Goal: Task Accomplishment & Management: Manage account settings

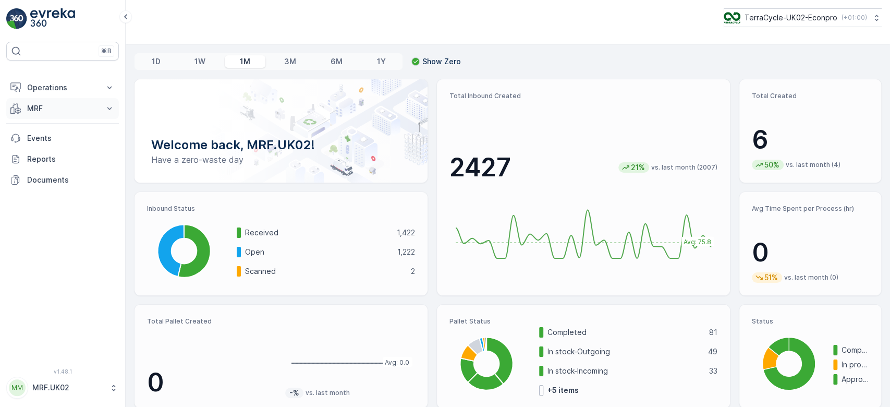
click at [59, 103] on p "MRF" at bounding box center [62, 108] width 71 height 10
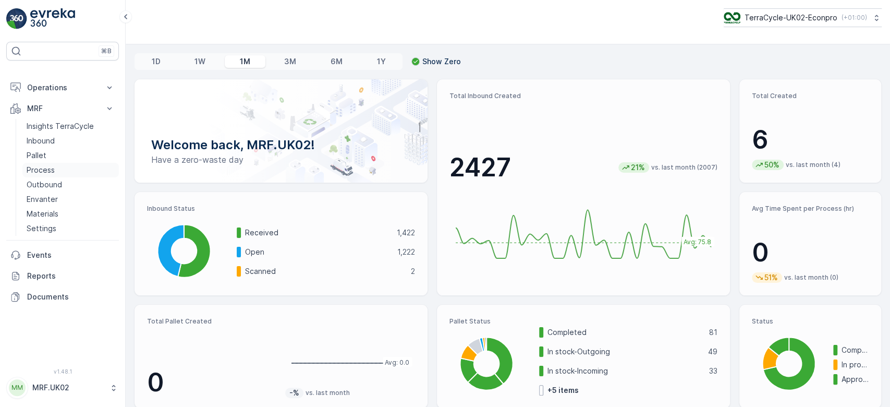
click at [72, 163] on link "Process" at bounding box center [70, 170] width 96 height 15
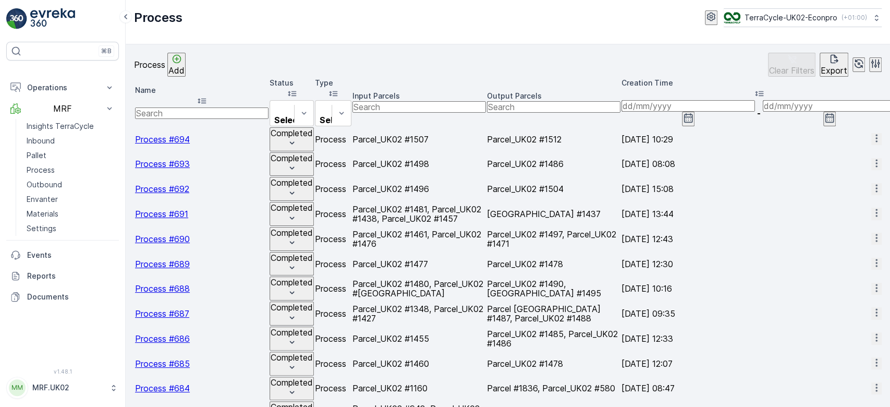
click at [185, 70] on p "Add" at bounding box center [176, 70] width 16 height 9
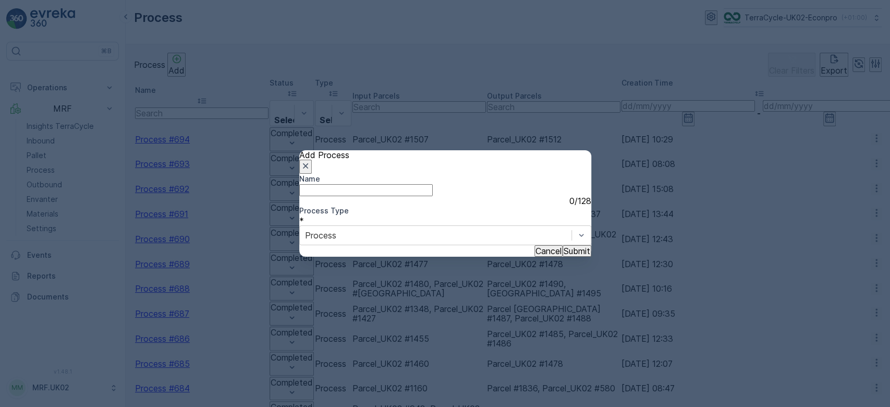
click at [564, 255] on p "Submit" at bounding box center [577, 250] width 27 height 9
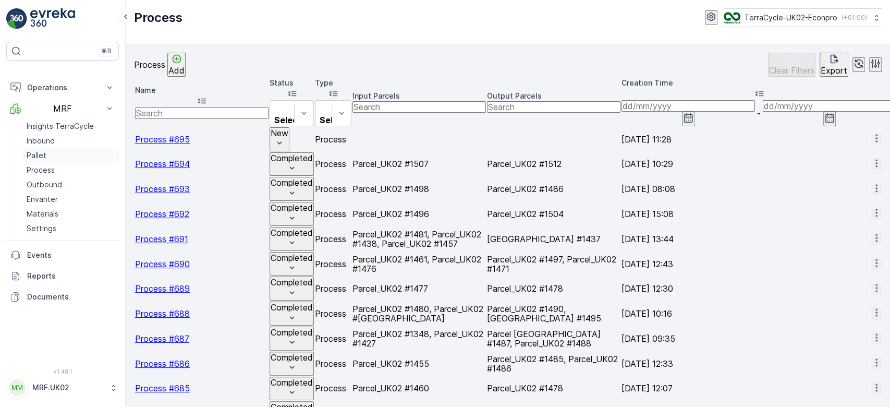
click at [34, 150] on p "Pallet" at bounding box center [37, 155] width 20 height 10
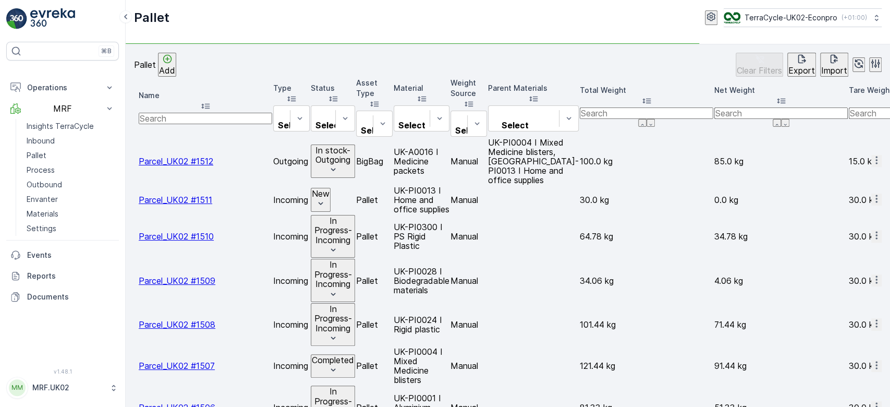
click at [181, 113] on input "text" at bounding box center [205, 118] width 133 height 11
type input "15"
click at [181, 106] on input "15" at bounding box center [205, 110] width 133 height 11
type input "150"
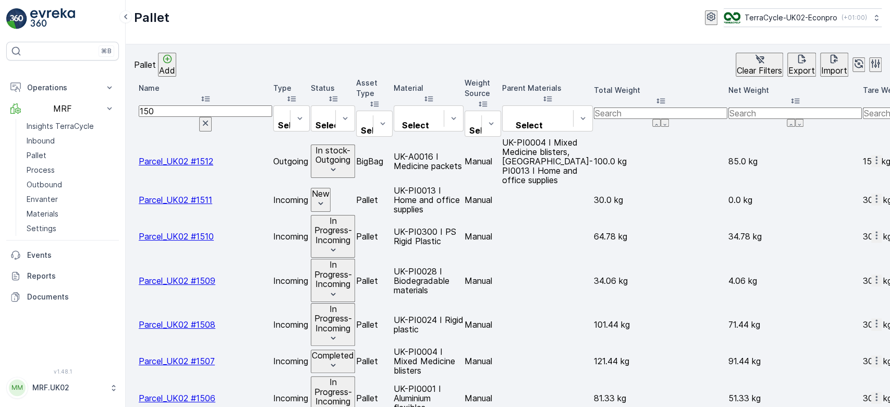
type input "15"
click at [224, 105] on input "150" at bounding box center [205, 110] width 133 height 11
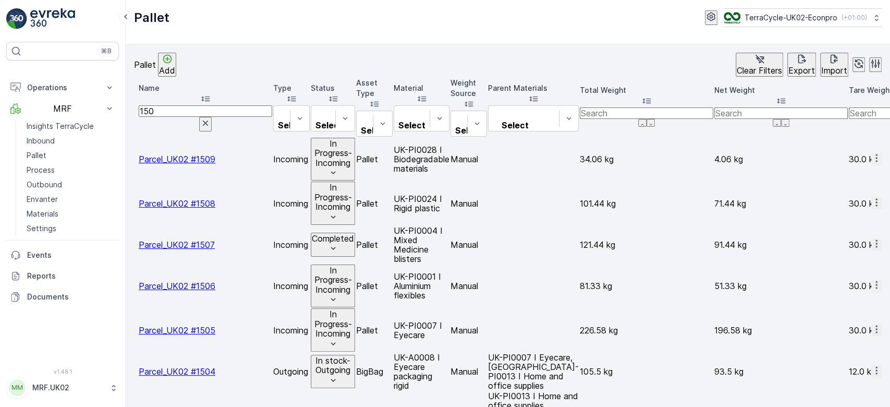
click at [224, 105] on input "150" at bounding box center [205, 110] width 133 height 11
type input "1505"
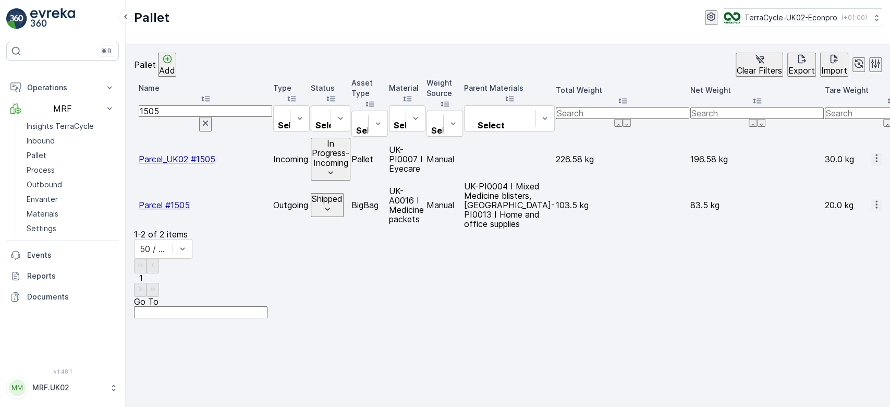
click at [215, 154] on span "Parcel_UK02 #1505" at bounding box center [177, 159] width 77 height 10
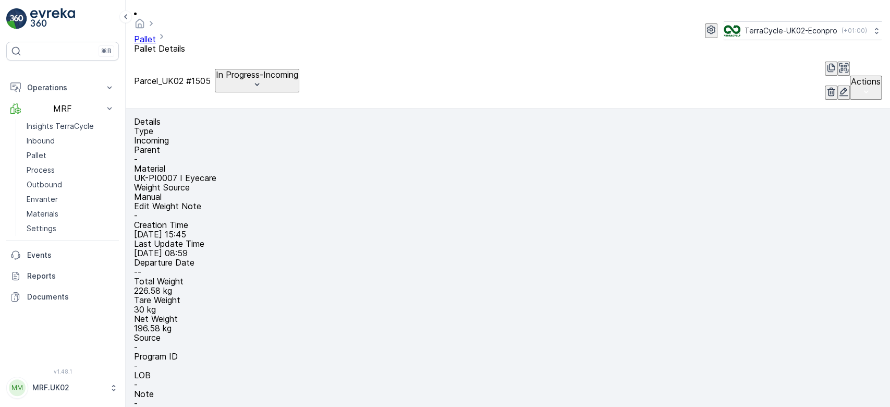
click at [299, 69] on div "Parcel_UK02 #1505 In Progress-Incoming" at bounding box center [216, 81] width 165 height 24
click at [298, 70] on p "In Progress-Incoming" at bounding box center [257, 74] width 82 height 9
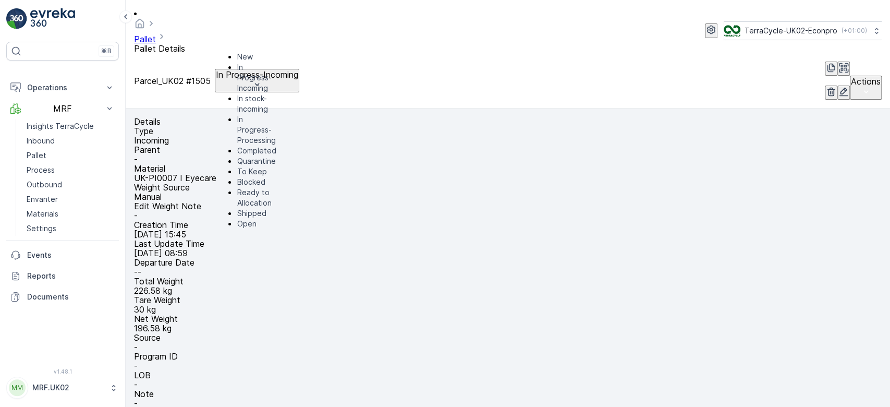
click at [276, 93] on span "In stock-Incoming" at bounding box center [256, 103] width 39 height 21
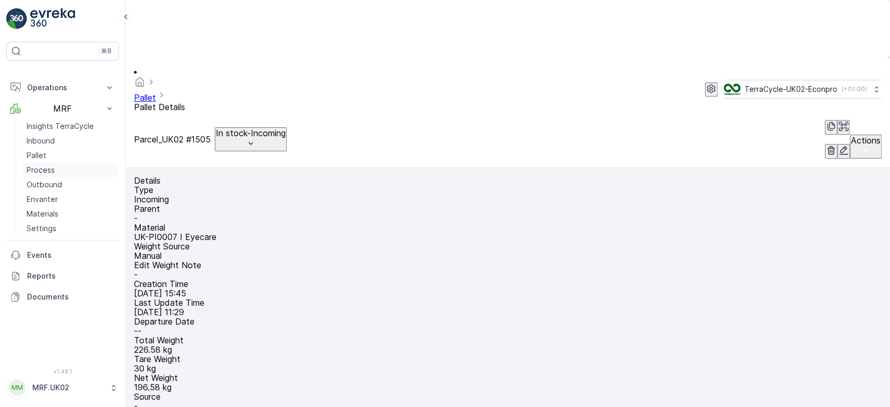
click at [65, 163] on link "Process" at bounding box center [70, 170] width 96 height 15
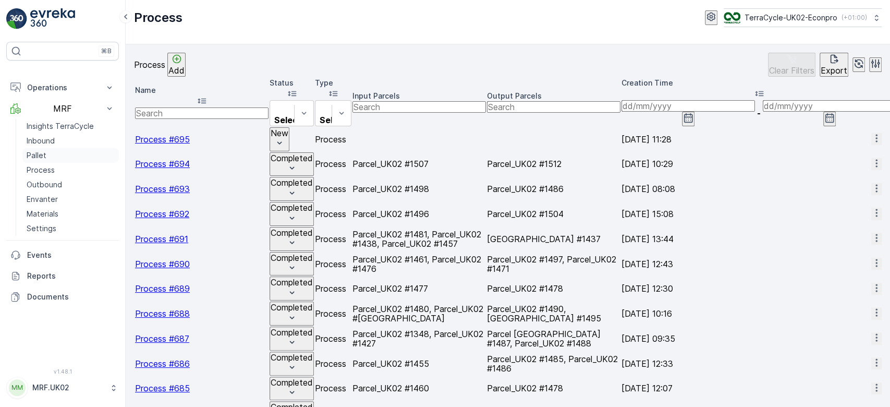
click at [59, 148] on link "Pallet" at bounding box center [70, 155] width 96 height 15
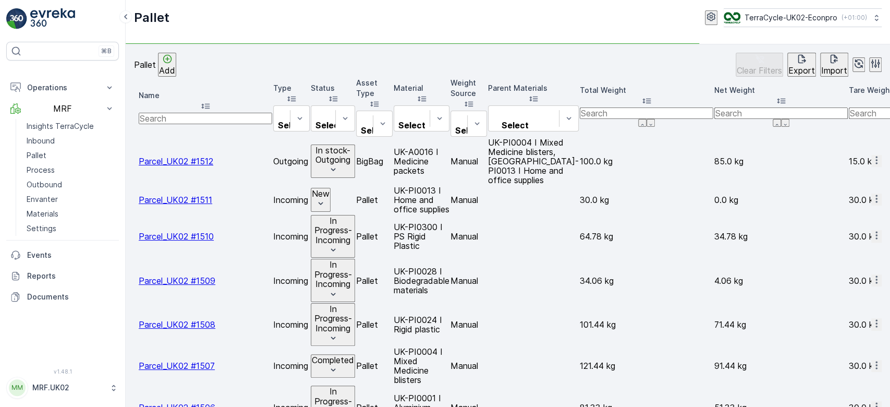
click at [175, 69] on p "Add" at bounding box center [167, 70] width 16 height 9
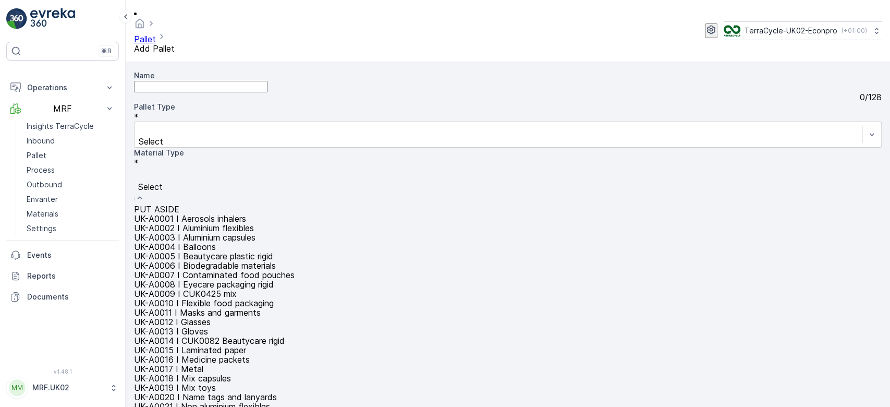
click at [430, 169] on div at bounding box center [507, 174] width 737 height 11
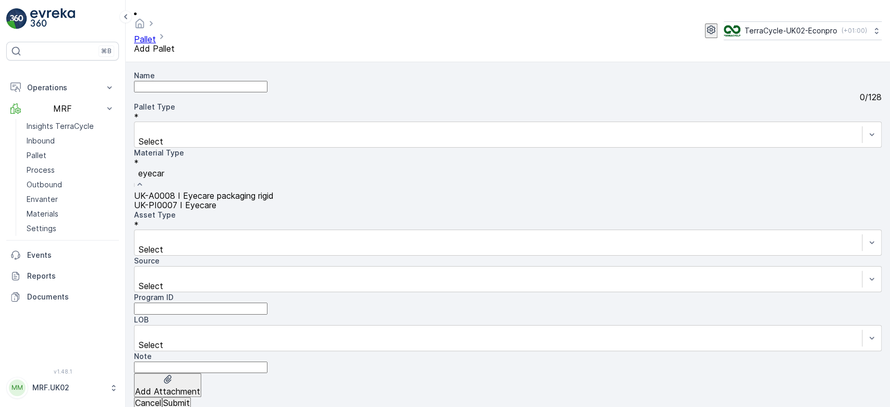
type input "eyecare"
click at [216, 200] on span "UK-PI0007 I Eyecare" at bounding box center [175, 205] width 82 height 10
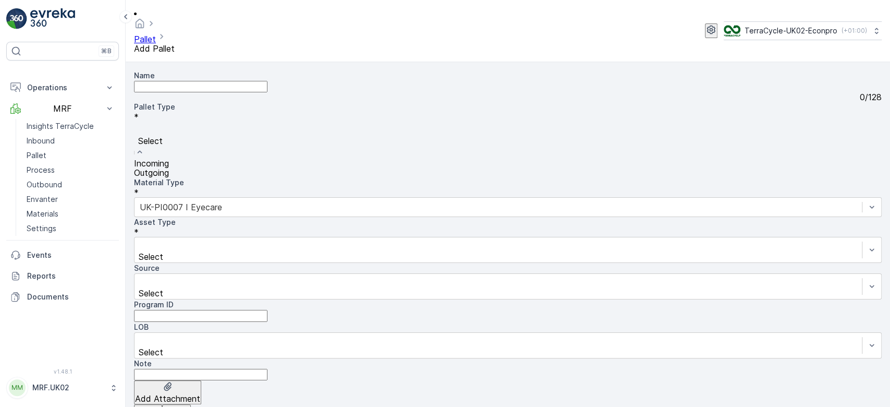
click at [247, 121] on div "Select" at bounding box center [508, 139] width 748 height 37
click at [235, 158] on div "Incoming" at bounding box center [508, 162] width 748 height 9
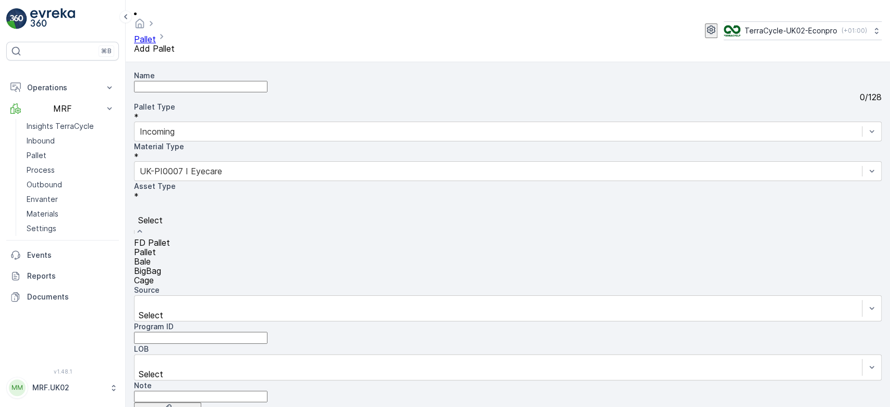
click at [231, 203] on div at bounding box center [507, 208] width 737 height 11
click at [219, 256] on div "Bale" at bounding box center [508, 260] width 748 height 9
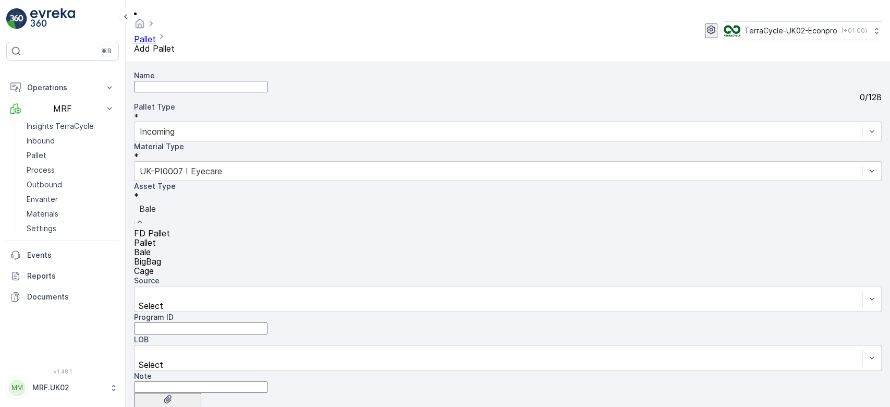
click at [237, 203] on div at bounding box center [507, 208] width 737 height 11
click at [217, 238] on div "Pallet" at bounding box center [508, 242] width 748 height 9
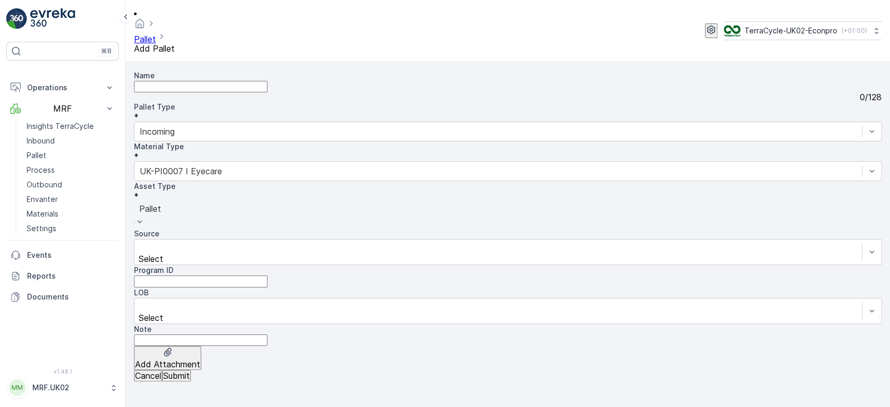
click at [190, 380] on p "Submit" at bounding box center [176, 375] width 27 height 9
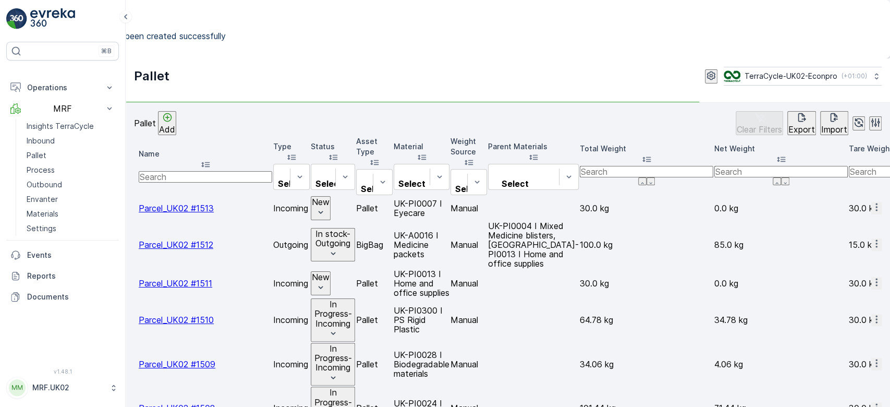
click at [875, 203] on icon "button" at bounding box center [876, 207] width 2 height 8
click at [846, 288] on span "Print QR" at bounding box center [835, 293] width 33 height 10
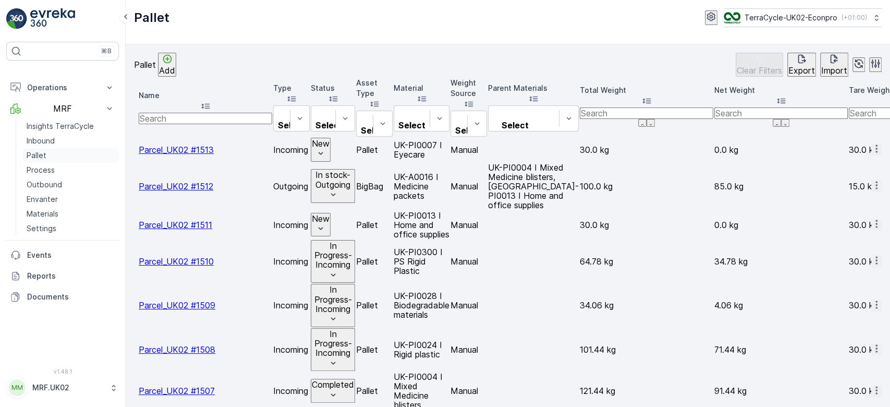
click at [53, 148] on link "Pallet" at bounding box center [70, 155] width 96 height 15
click at [175, 66] on p "Add" at bounding box center [167, 70] width 16 height 9
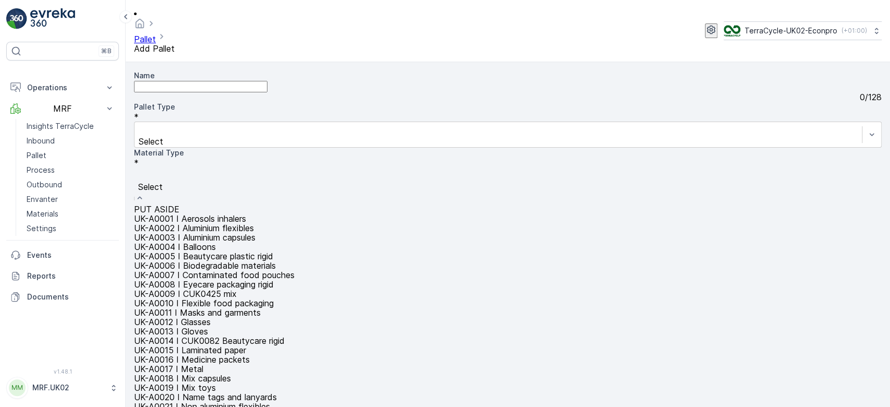
click at [386, 169] on div at bounding box center [507, 174] width 737 height 11
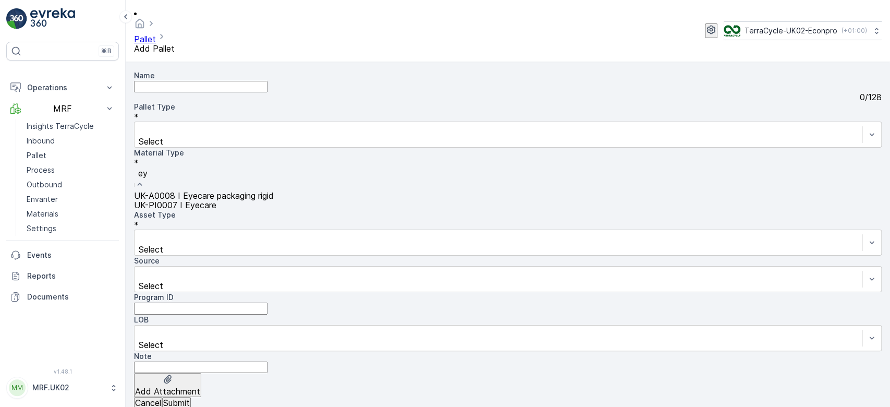
type input "eye"
click at [274, 190] on span "UK-A0008 I Eyecare packaging rigid" at bounding box center [204, 195] width 140 height 10
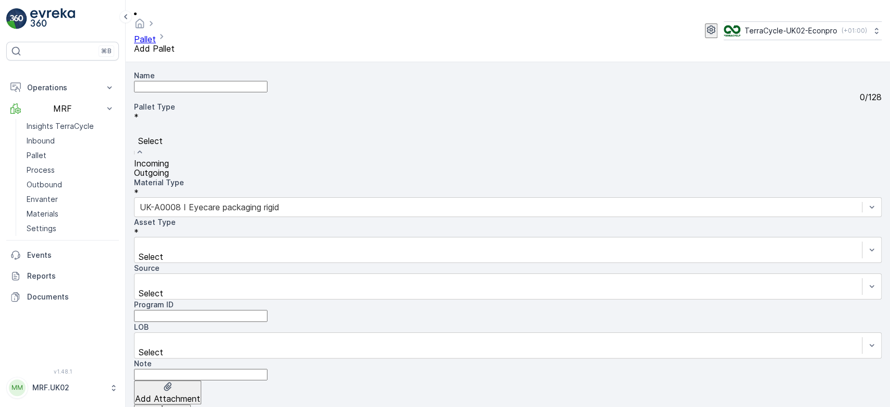
click at [248, 124] on div at bounding box center [507, 129] width 737 height 11
click at [221, 168] on div "Outgoing" at bounding box center [508, 172] width 748 height 9
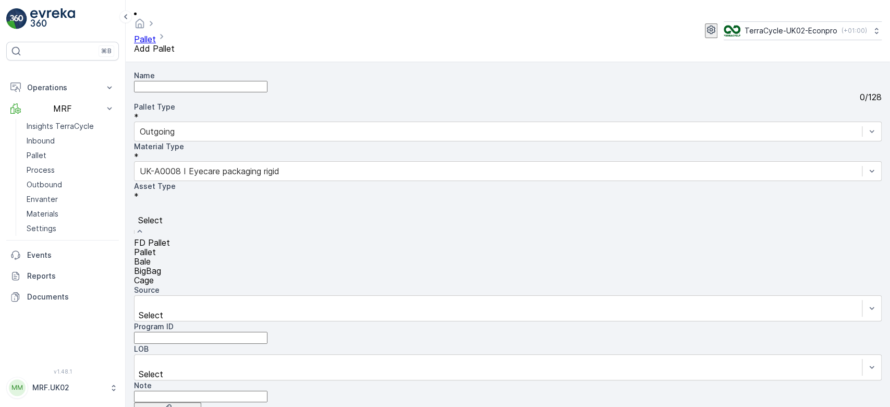
click at [221, 203] on div at bounding box center [507, 208] width 737 height 11
click at [198, 266] on div "BigBag" at bounding box center [508, 270] width 748 height 9
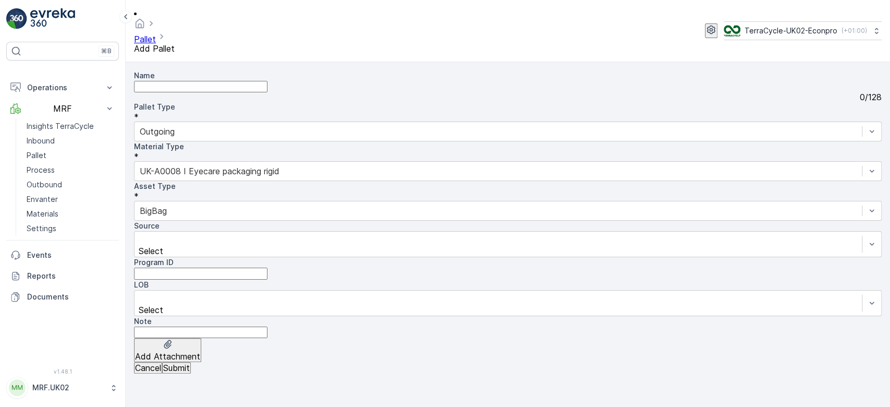
click at [190, 372] on p "Submit" at bounding box center [176, 367] width 27 height 9
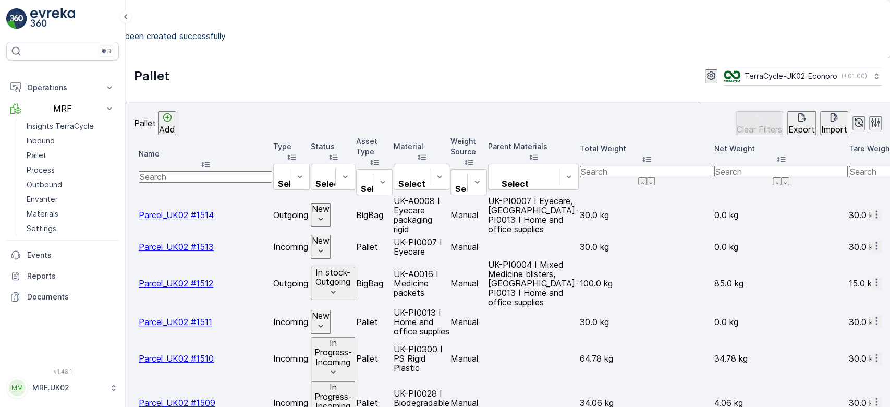
click at [871, 209] on icon "button" at bounding box center [876, 214] width 10 height 10
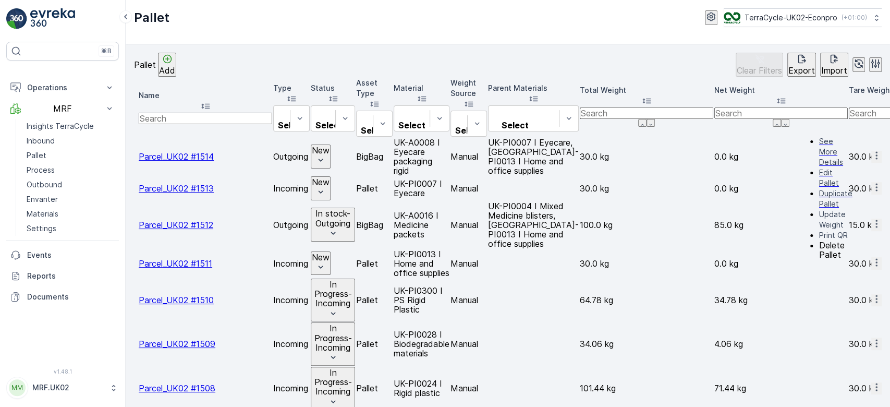
click at [849, 230] on div "Print QR" at bounding box center [835, 235] width 33 height 10
click at [50, 165] on p "Process" at bounding box center [41, 170] width 28 height 10
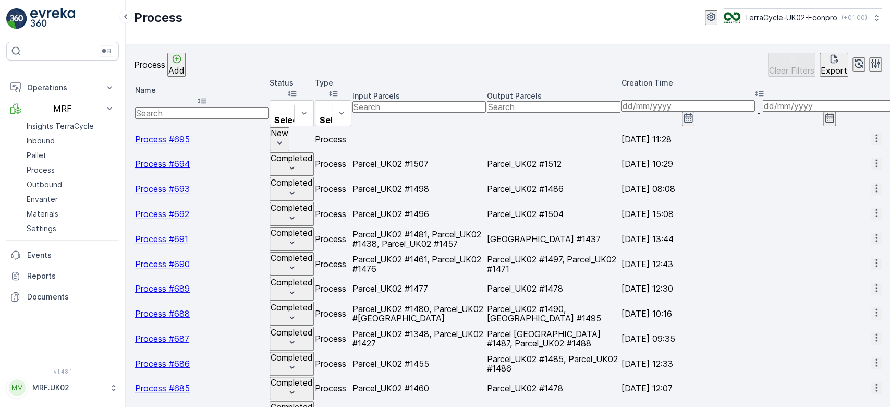
click at [187, 134] on span "Process #695" at bounding box center [162, 139] width 55 height 10
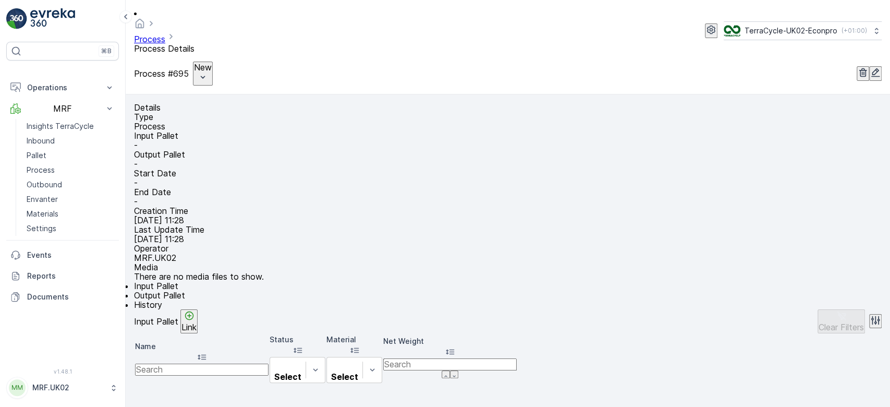
click at [197, 327] on p "Link" at bounding box center [188, 326] width 15 height 9
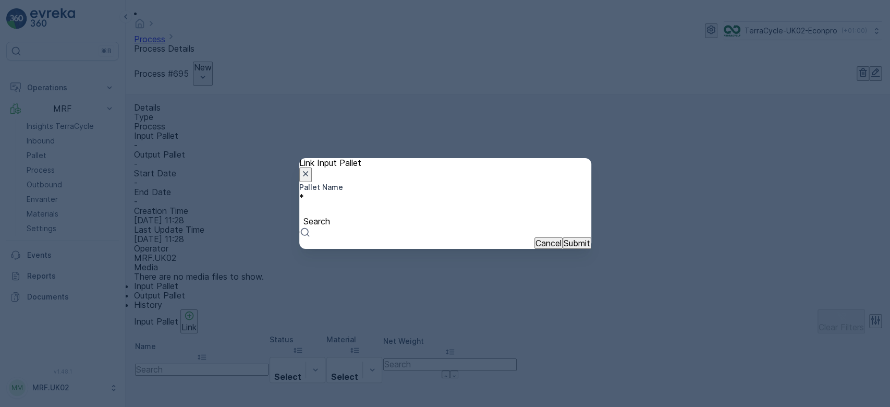
click at [350, 205] on div at bounding box center [444, 209] width 281 height 11
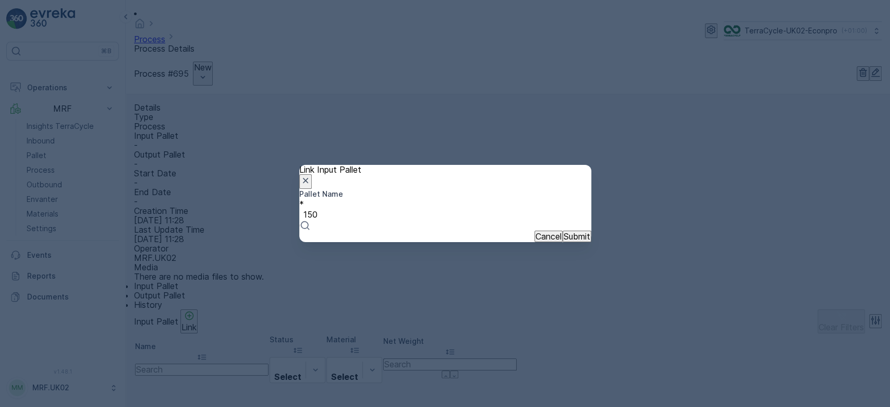
type input "1505"
click at [77, 406] on span "Parcel_UK02 #1505" at bounding box center [38, 411] width 77 height 10
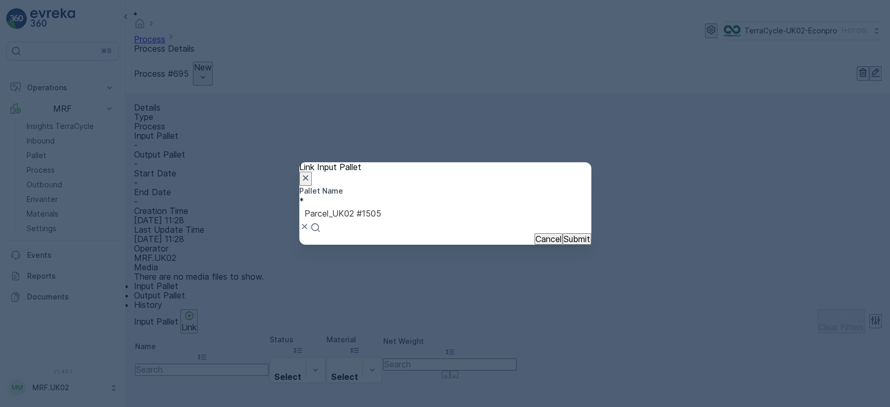
click at [562, 244] on button "Submit" at bounding box center [576, 238] width 29 height 11
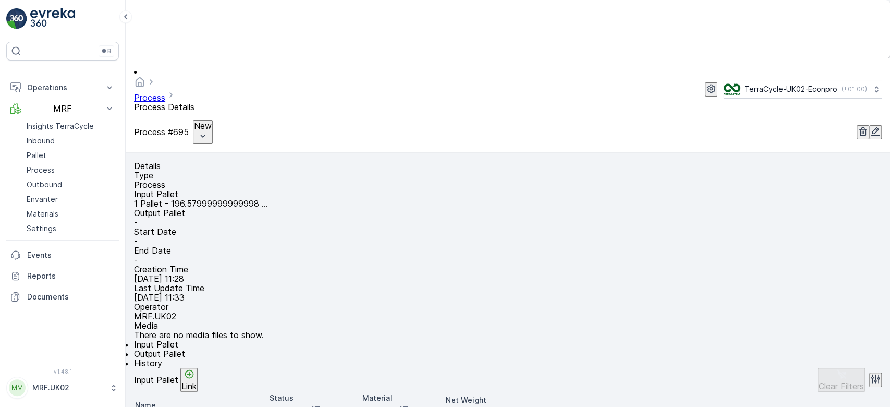
click at [185, 348] on span "Output Pallet" at bounding box center [159, 353] width 51 height 10
click at [57, 148] on link "Pallet" at bounding box center [70, 155] width 96 height 15
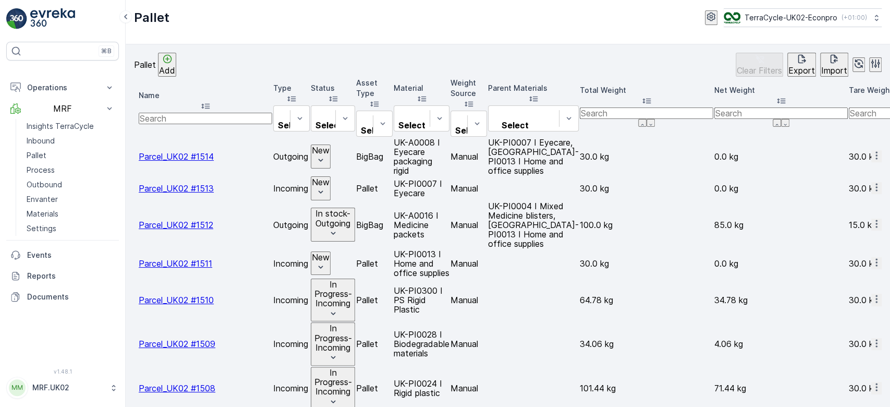
click at [326, 155] on icon "New" at bounding box center [320, 160] width 10 height 10
click at [403, 216] on span "In stock-Outgoing" at bounding box center [392, 219] width 39 height 21
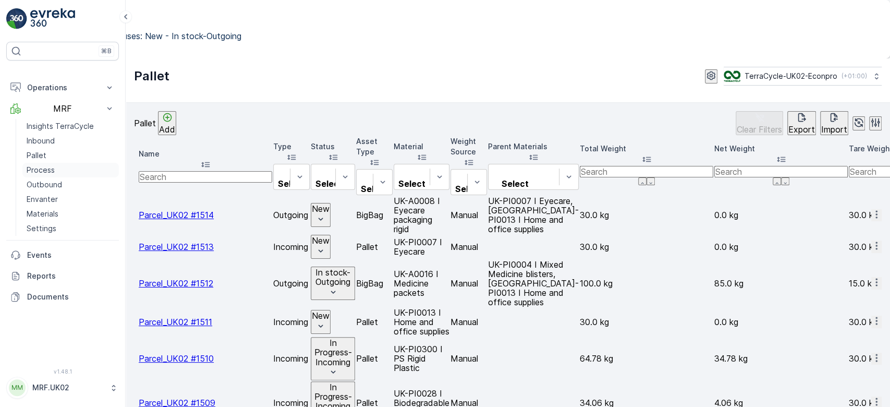
click at [58, 163] on link "Process" at bounding box center [70, 170] width 96 height 15
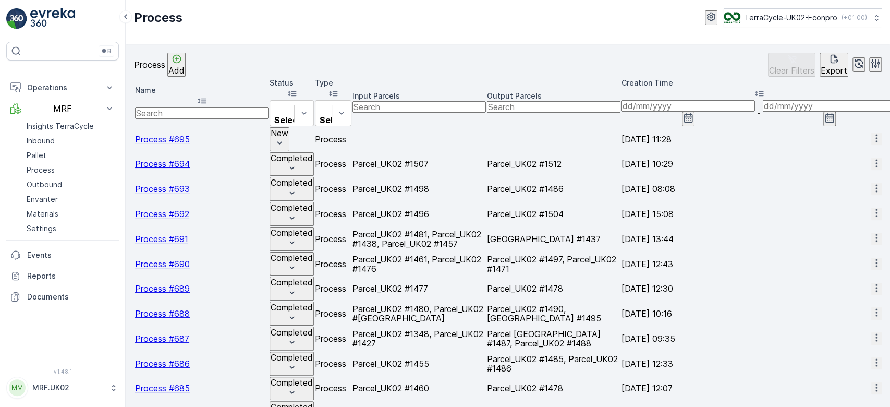
click at [185, 134] on span "Process #695" at bounding box center [162, 139] width 55 height 10
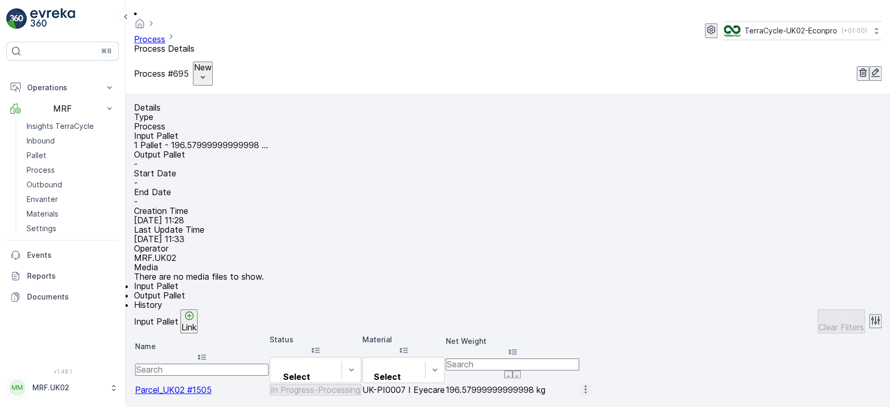
click at [185, 298] on span "Output Pallet" at bounding box center [159, 295] width 51 height 10
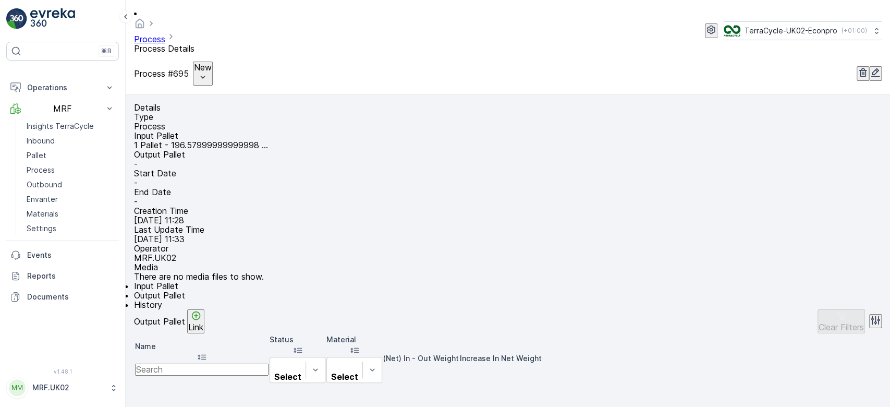
click at [203, 328] on p "Link" at bounding box center [195, 326] width 15 height 9
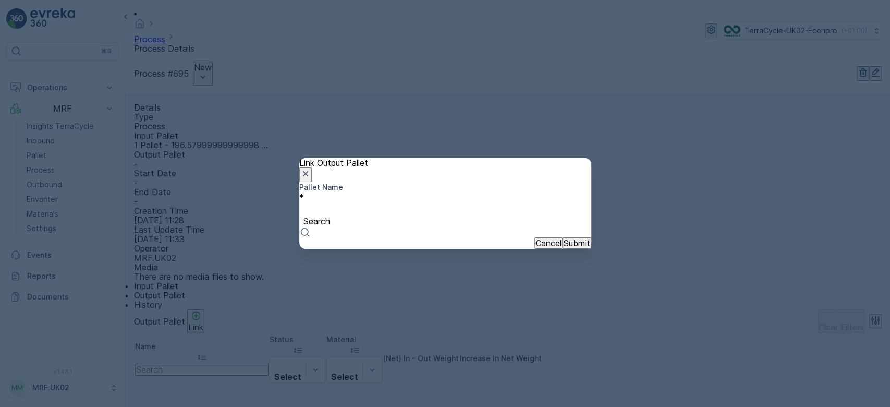
click at [384, 204] on div at bounding box center [444, 209] width 281 height 11
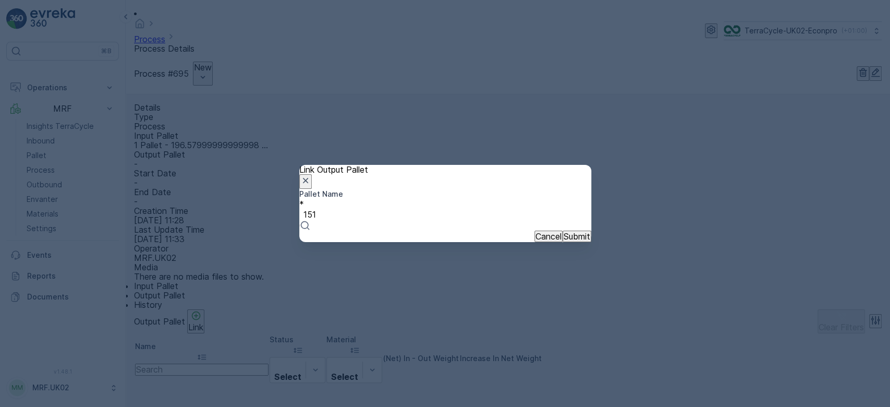
type input "1514"
click at [424, 406] on div "Parcel_UK02 #1514" at bounding box center [445, 411] width 890 height 9
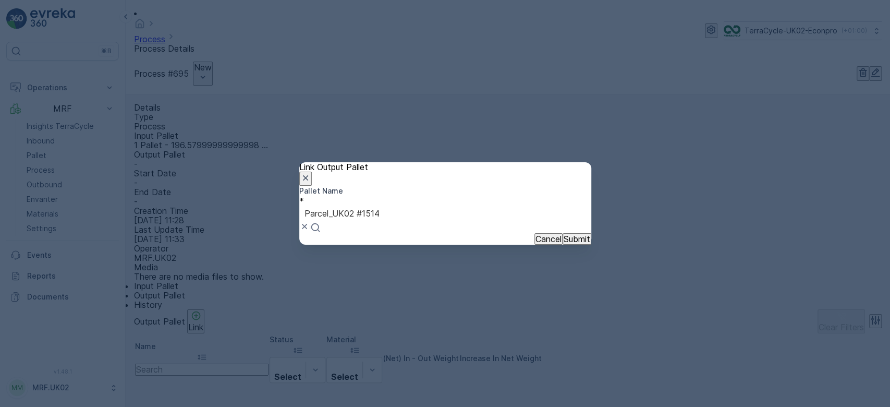
click at [564, 243] on p "Submit" at bounding box center [577, 238] width 27 height 9
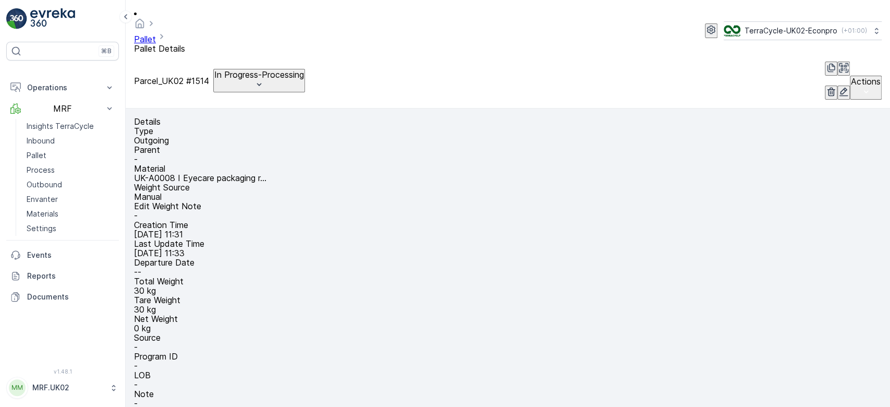
click at [270, 70] on p "In Progress-Processing" at bounding box center [259, 74] width 90 height 9
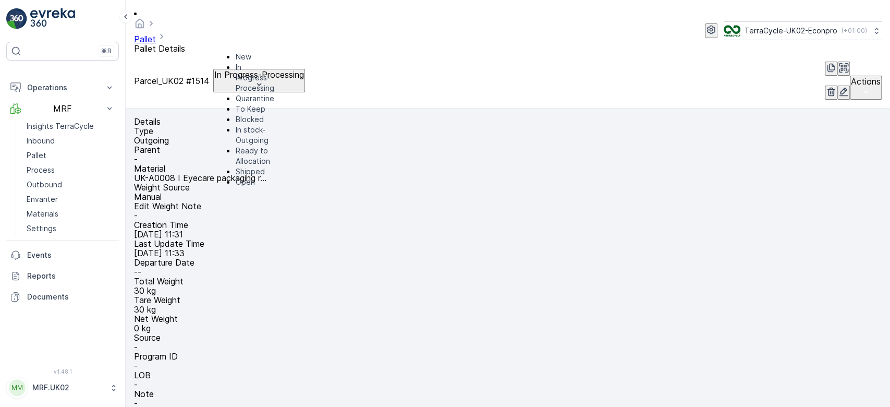
click at [274, 127] on span "In stock-Outgoing" at bounding box center [255, 135] width 39 height 21
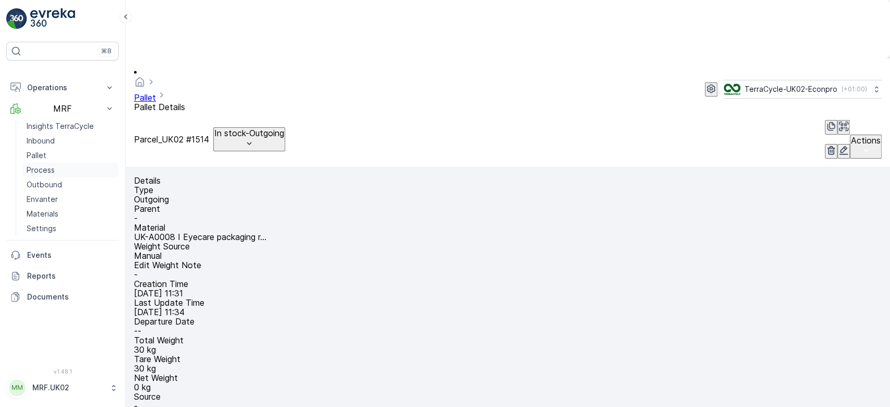
click at [63, 163] on link "Process" at bounding box center [70, 170] width 96 height 15
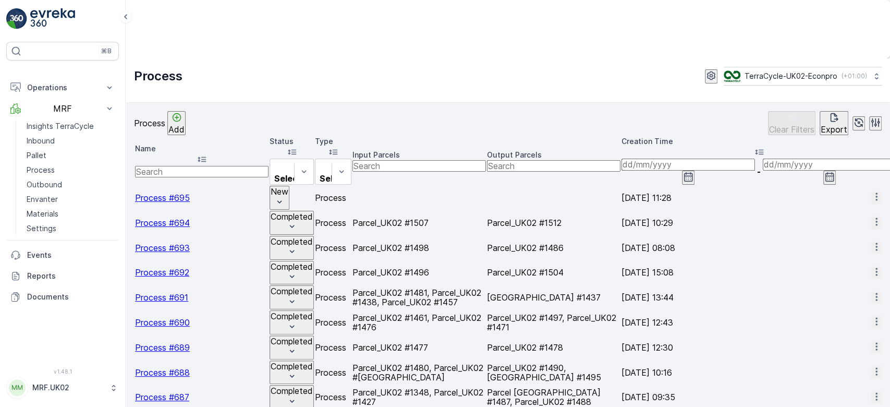
click at [179, 192] on span "Process #695" at bounding box center [162, 197] width 55 height 10
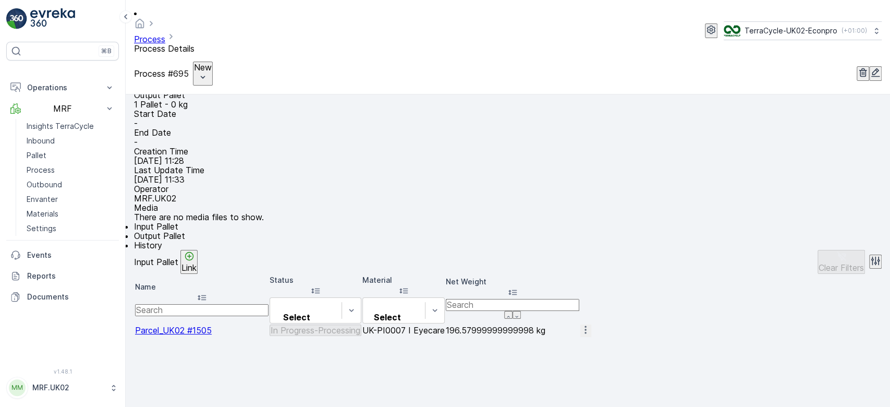
scroll to position [64, 0]
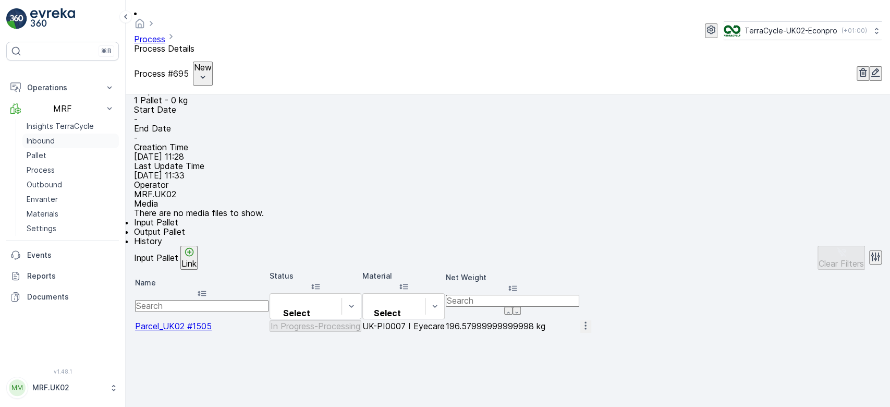
click at [44, 136] on p "Inbound" at bounding box center [41, 141] width 28 height 10
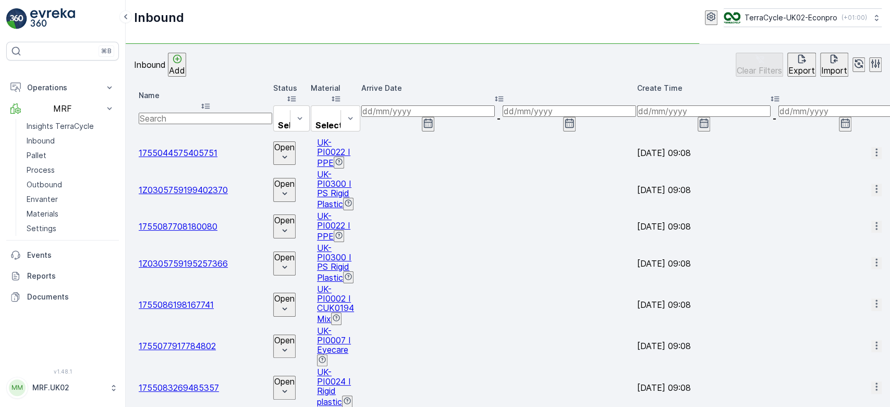
click at [190, 113] on input "text" at bounding box center [205, 118] width 133 height 11
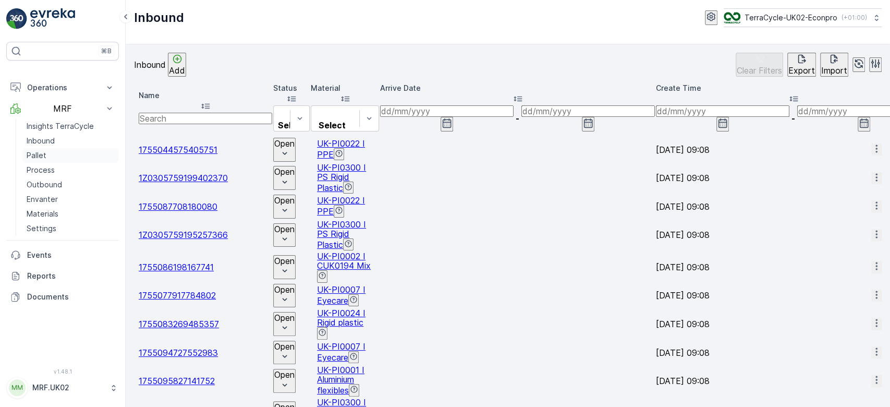
click at [63, 148] on link "Pallet" at bounding box center [70, 155] width 96 height 15
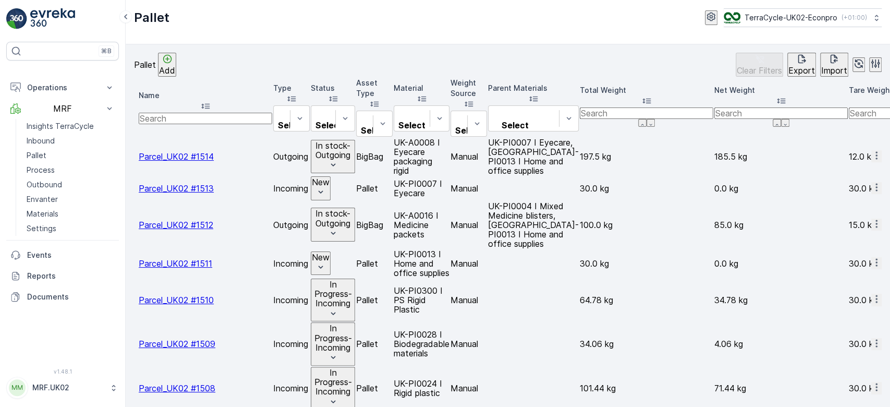
click at [193, 113] on input "text" at bounding box center [205, 118] width 133 height 11
type input "1060"
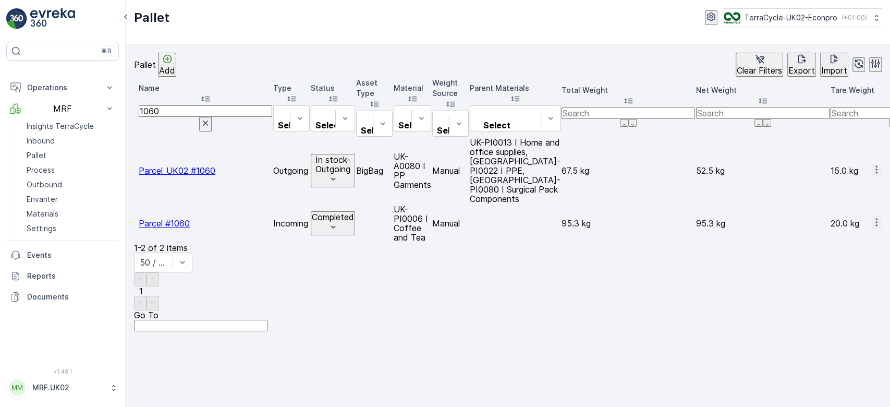
click at [871, 164] on icon "button" at bounding box center [876, 169] width 10 height 10
click at [852, 230] on div "Print QR" at bounding box center [835, 235] width 33 height 10
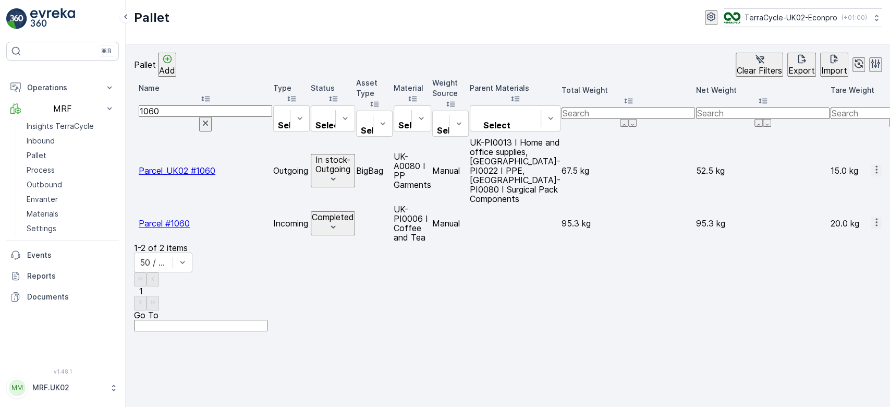
click at [211, 118] on icon "button" at bounding box center [205, 123] width 10 height 10
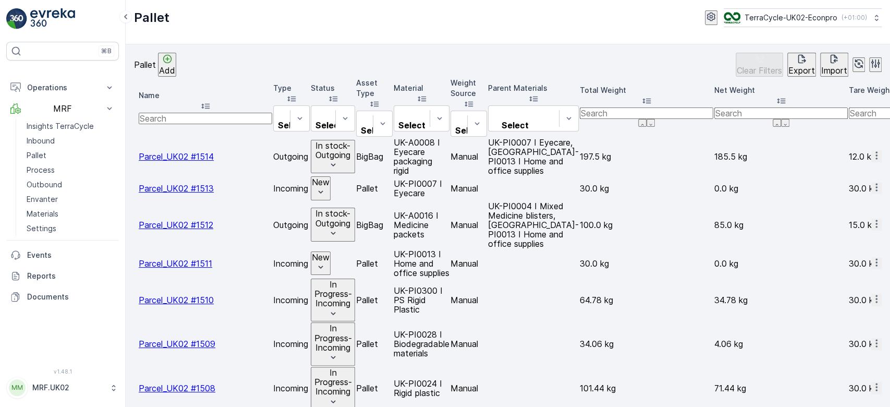
click at [181, 113] on input "text" at bounding box center [205, 118] width 133 height 11
type input "264"
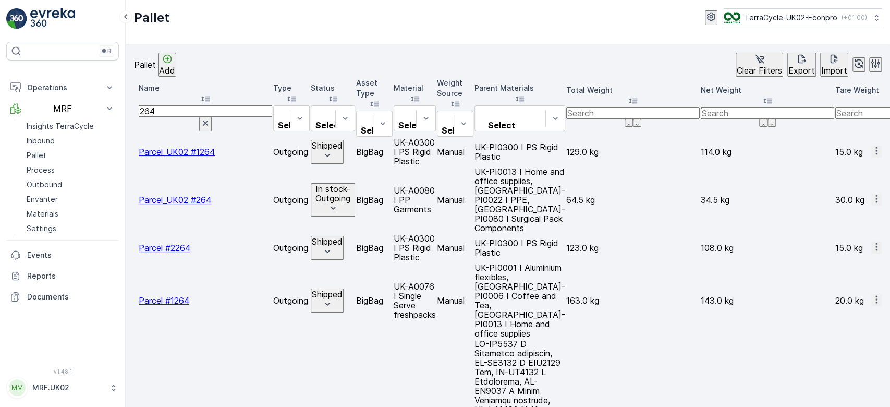
click at [871, 193] on icon "button" at bounding box center [876, 198] width 10 height 10
click at [852, 255] on div "Print QR" at bounding box center [835, 260] width 33 height 10
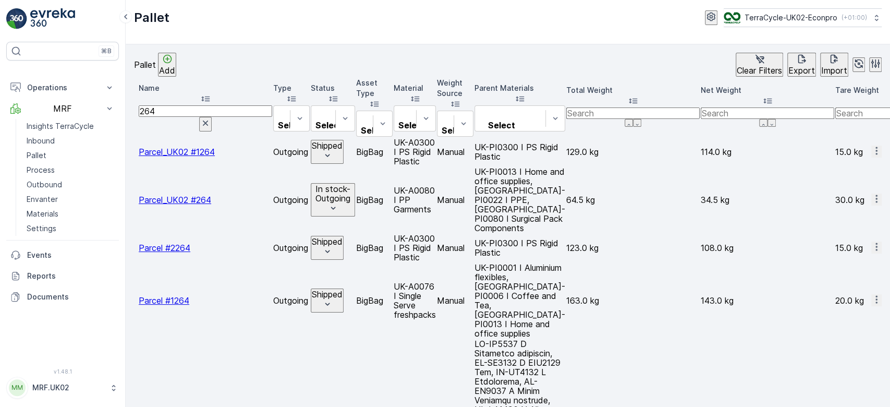
click at [211, 118] on icon "button" at bounding box center [205, 123] width 10 height 10
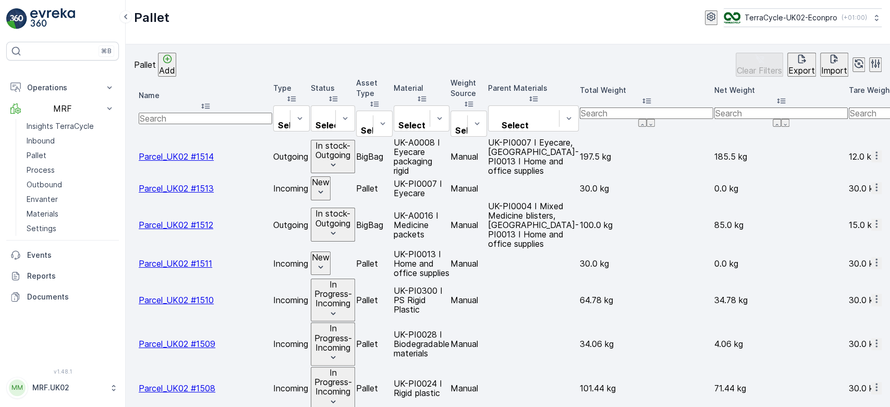
click at [193, 113] on input "text" at bounding box center [205, 118] width 133 height 11
type input "1407"
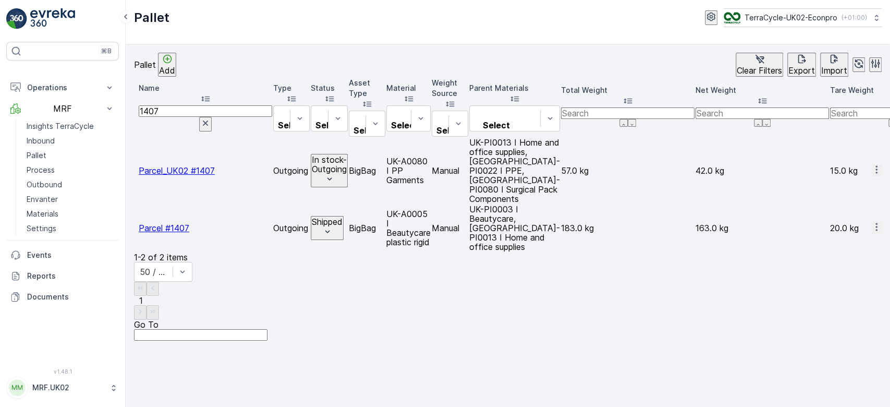
click at [871, 164] on icon "button" at bounding box center [876, 169] width 10 height 10
click at [852, 230] on div "Print QR" at bounding box center [835, 235] width 33 height 10
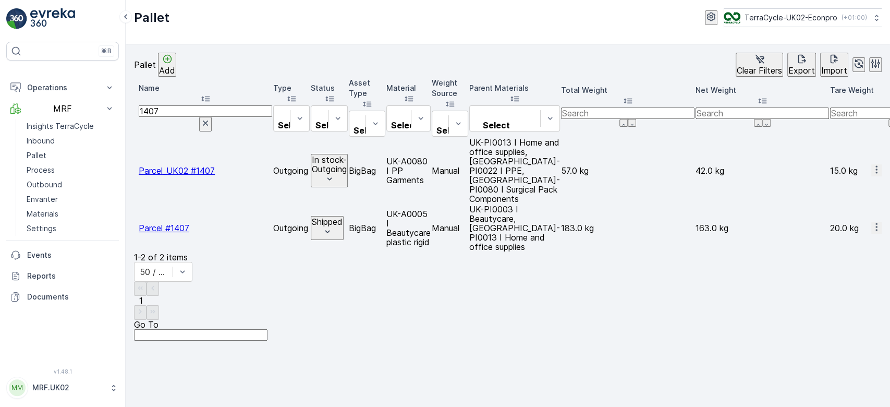
click at [211, 118] on icon "button" at bounding box center [205, 123] width 10 height 10
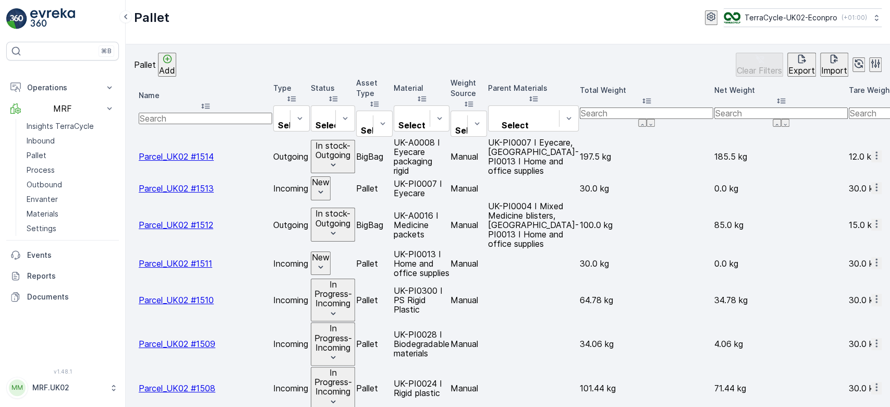
click at [204, 113] on input "text" at bounding box center [205, 118] width 133 height 11
type input "1503"
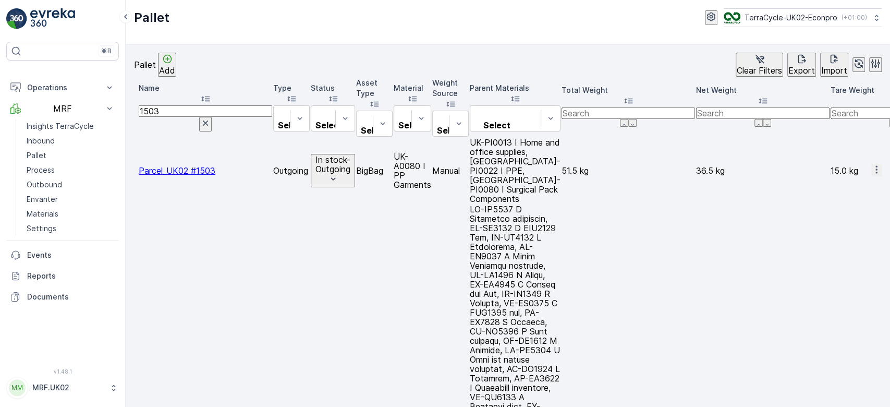
click at [871, 164] on icon "button" at bounding box center [876, 169] width 10 height 10
click at [852, 230] on div "Print QR" at bounding box center [835, 235] width 33 height 10
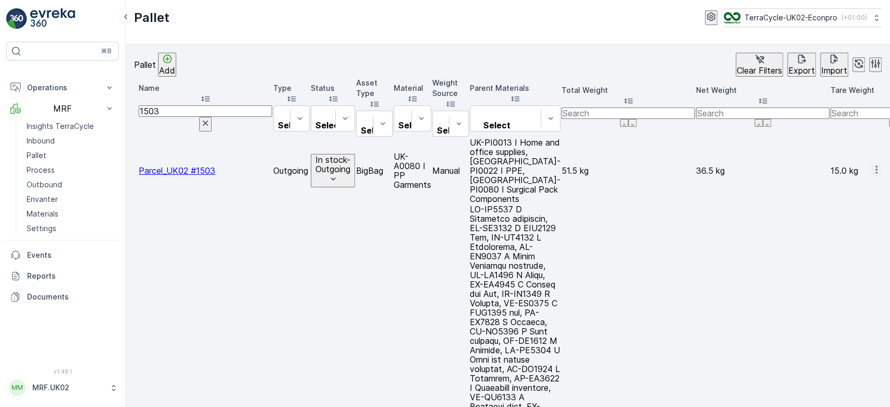
click at [76, 133] on link "Inbound" at bounding box center [70, 140] width 96 height 15
